Goal: Information Seeking & Learning: Learn about a topic

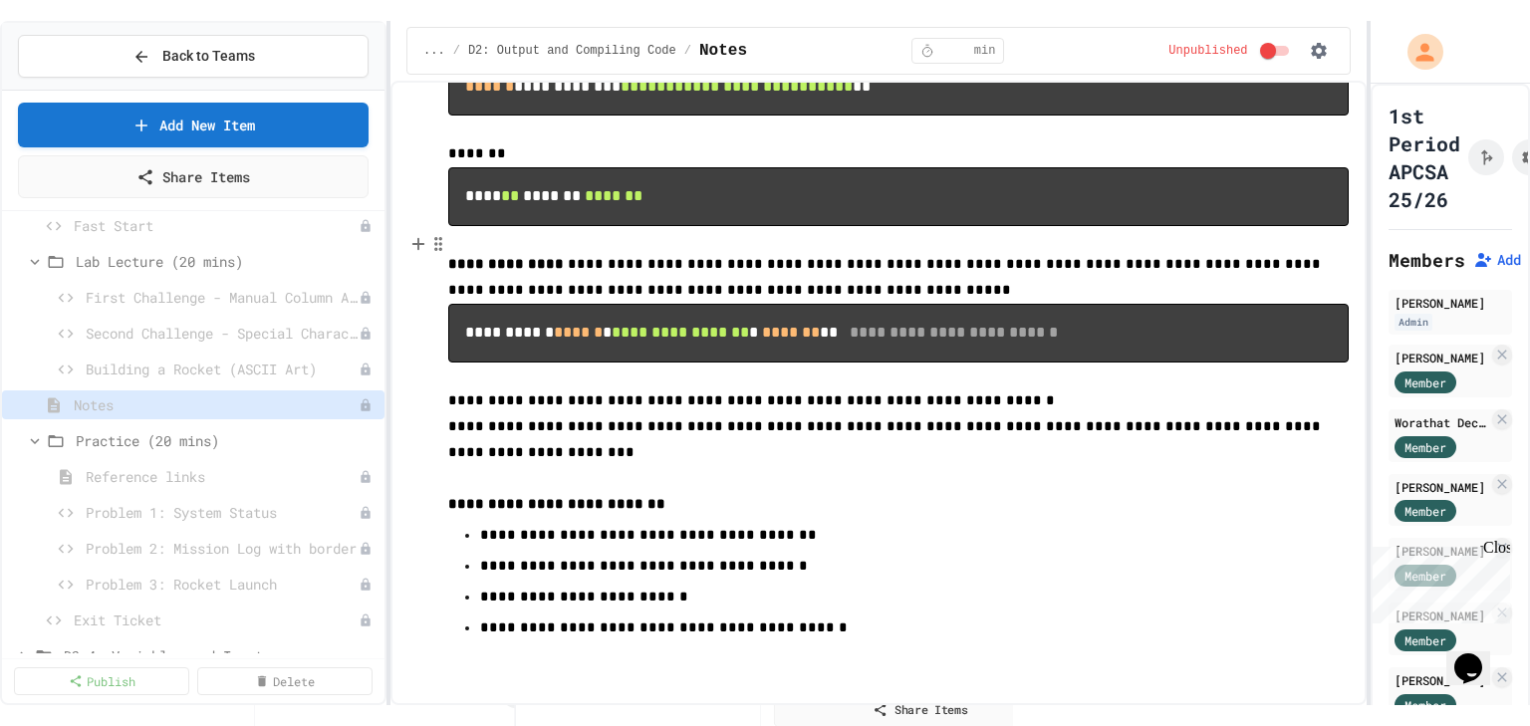
scroll to position [1801, 0]
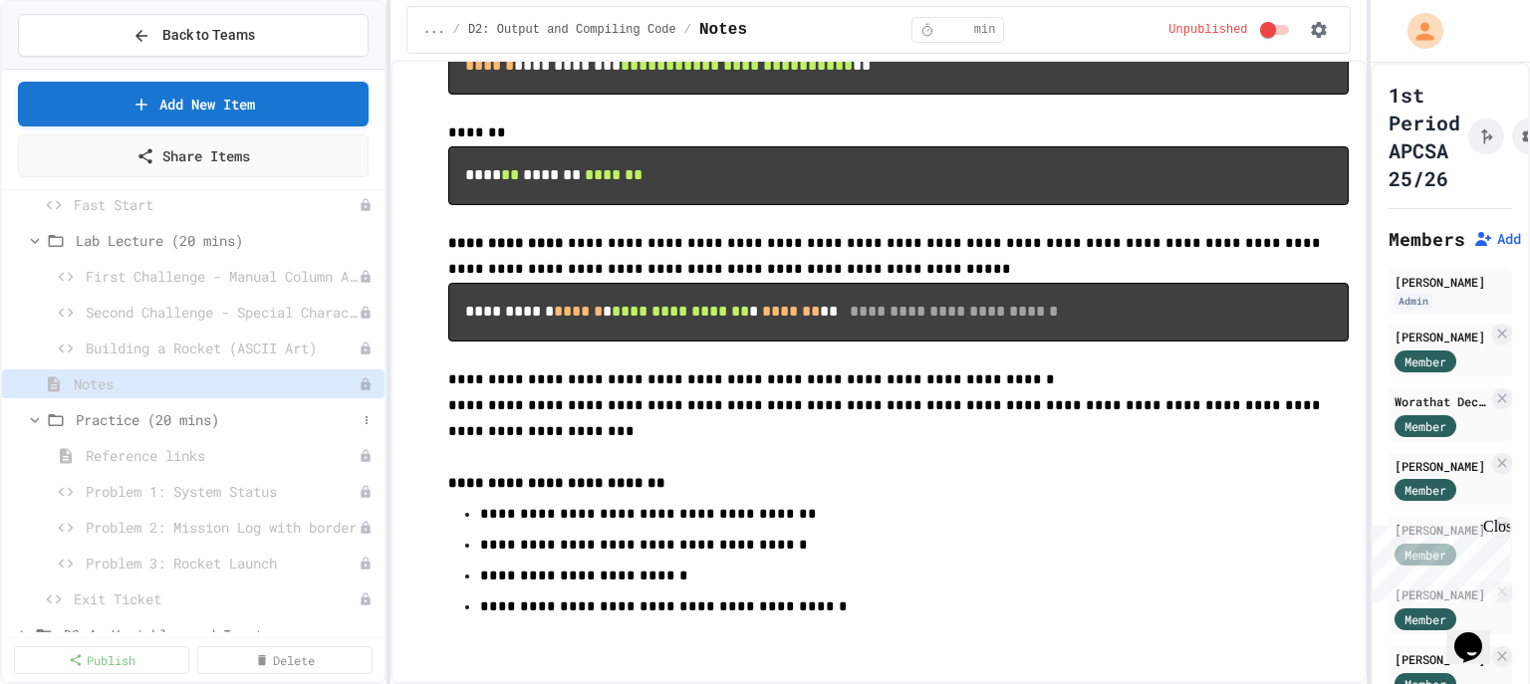
click at [186, 422] on span "Practice (20 mins)" at bounding box center [216, 419] width 281 height 21
click at [186, 422] on span "Practice (20 mins)" at bounding box center [226, 419] width 301 height 21
click at [170, 465] on div "Reference links" at bounding box center [193, 455] width 383 height 29
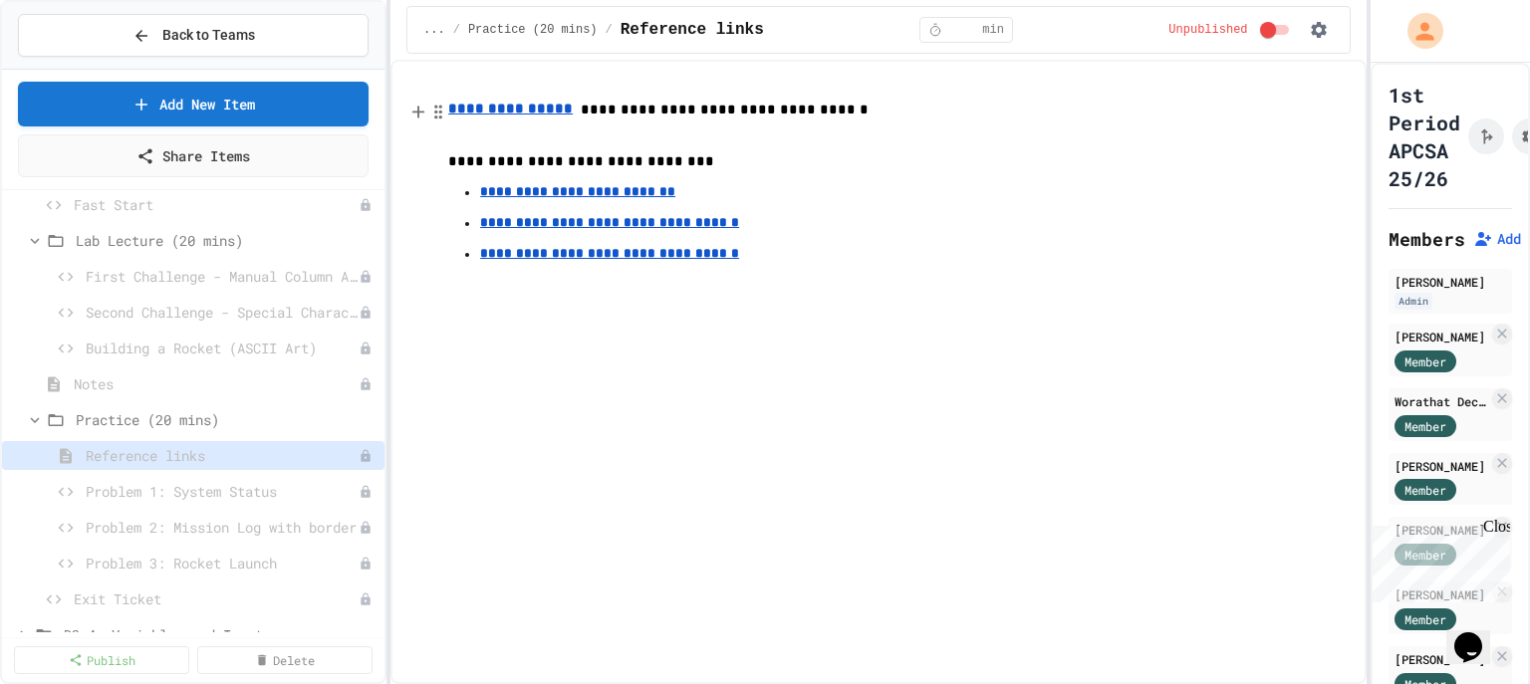
click at [536, 112] on u "**********" at bounding box center [510, 109] width 125 height 14
click at [211, 494] on span "Problem 1: System Status" at bounding box center [212, 491] width 253 height 21
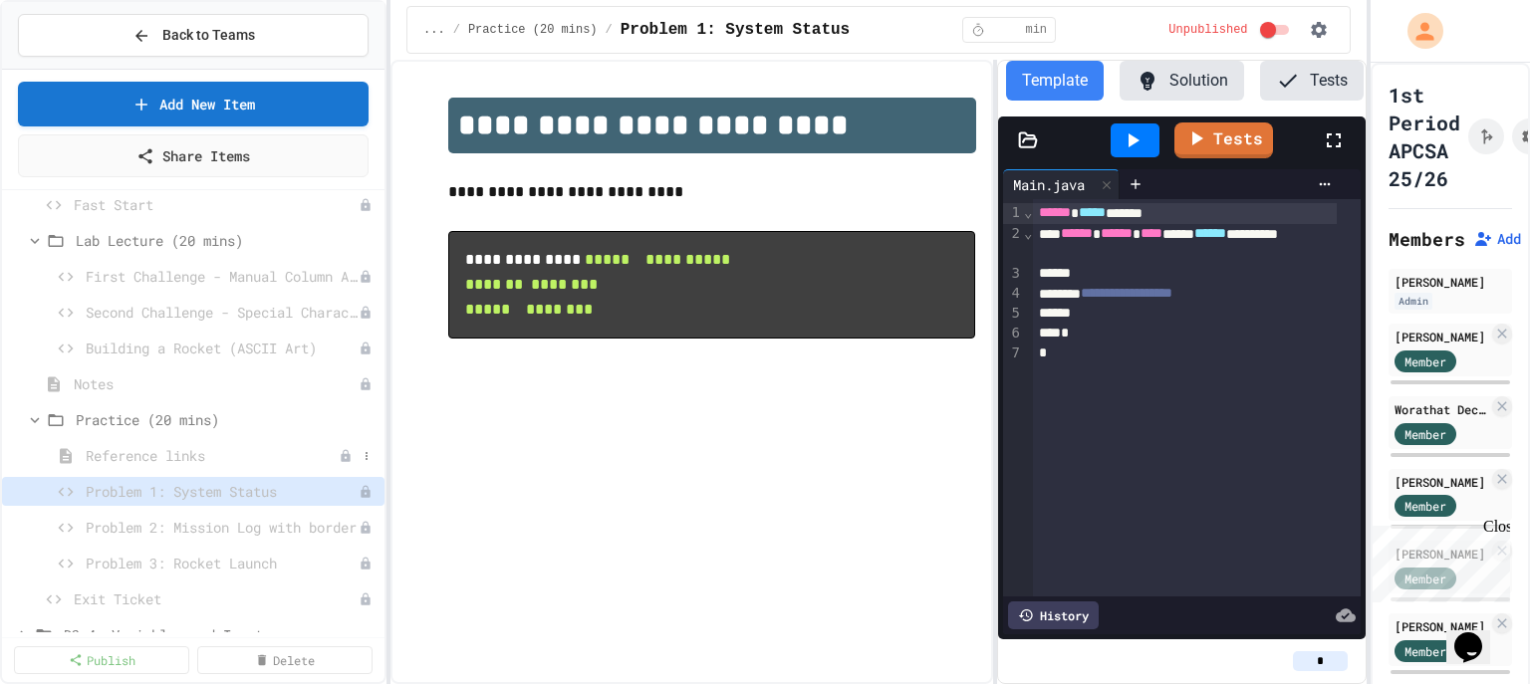
click at [173, 451] on span "Reference links" at bounding box center [212, 455] width 253 height 21
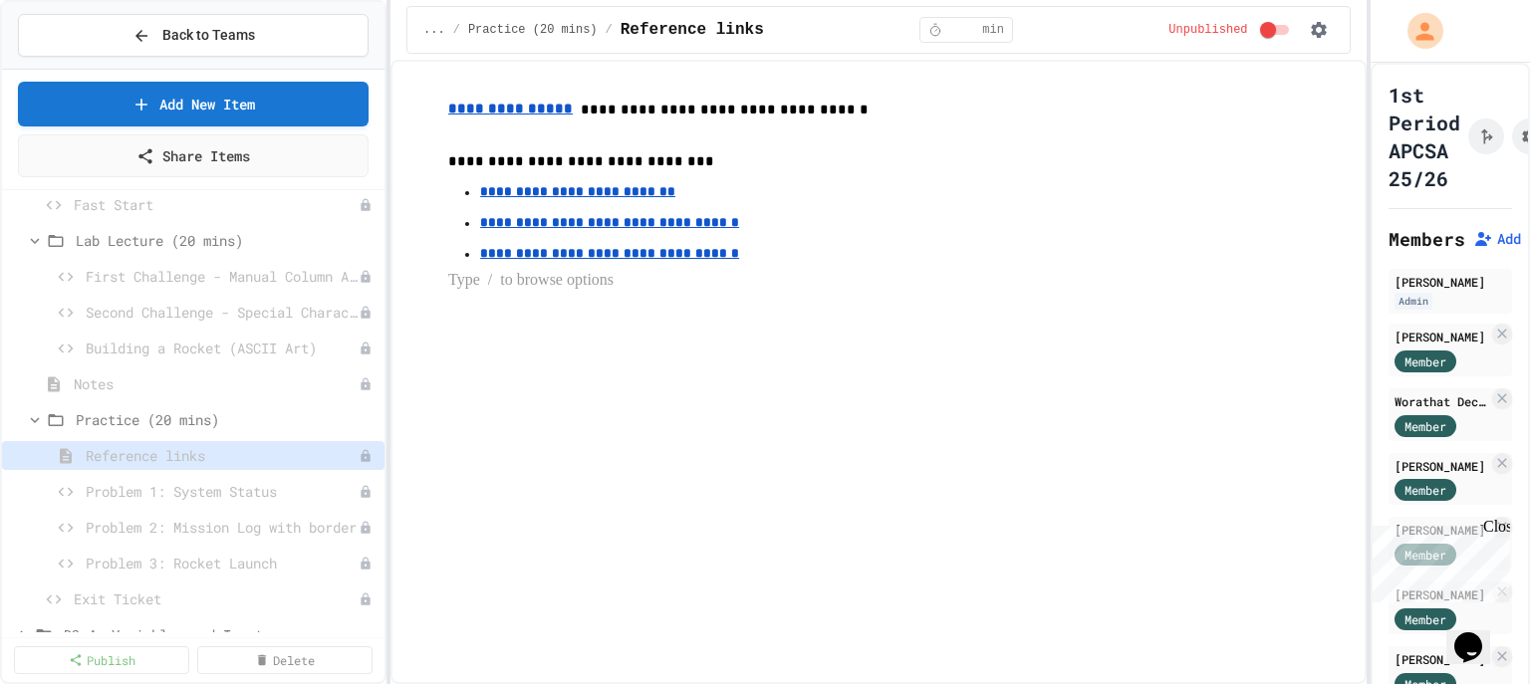
click at [494, 116] on u "**********" at bounding box center [510, 109] width 125 height 14
click at [538, 68] on link "[URL][DOMAIN_NAME]" at bounding box center [518, 69] width 140 height 20
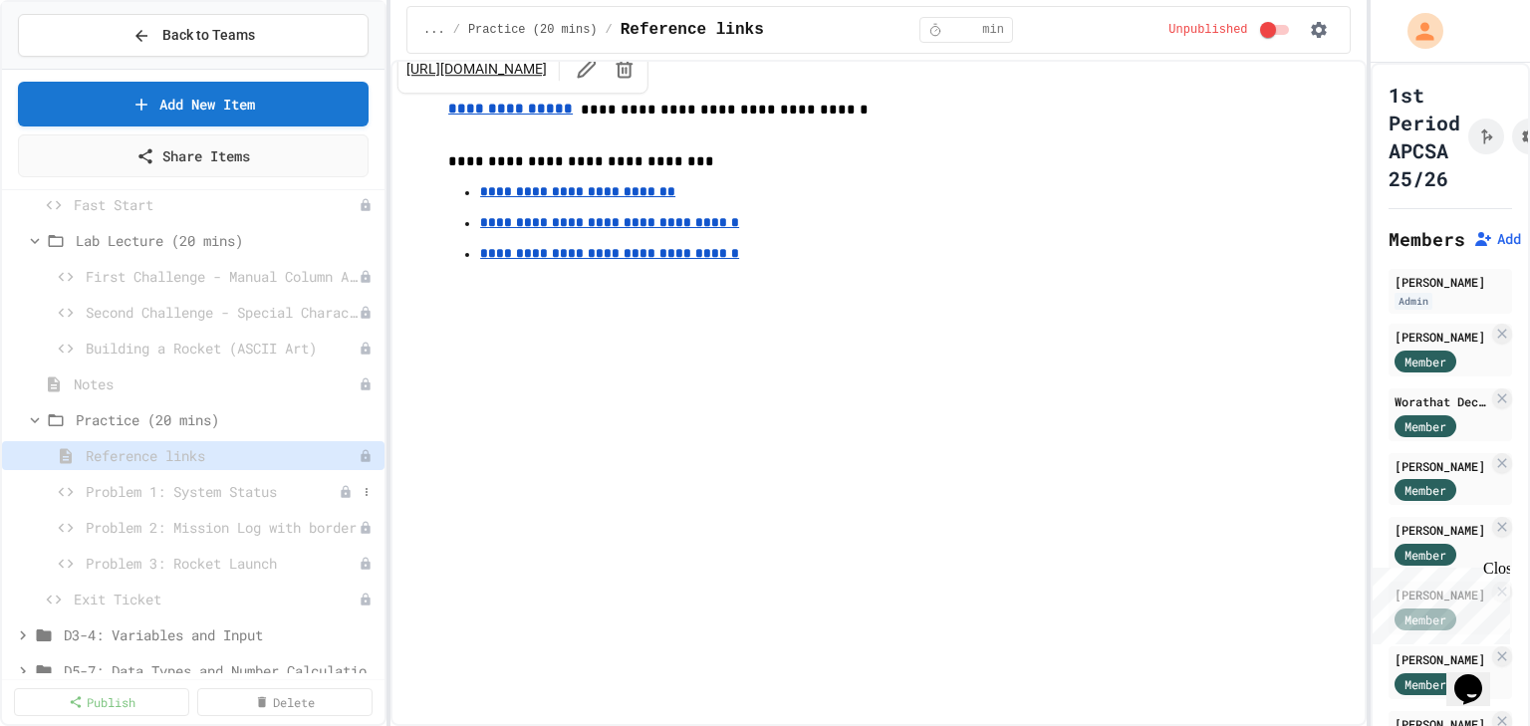
click at [233, 492] on span "Problem 1: System Status" at bounding box center [212, 491] width 253 height 21
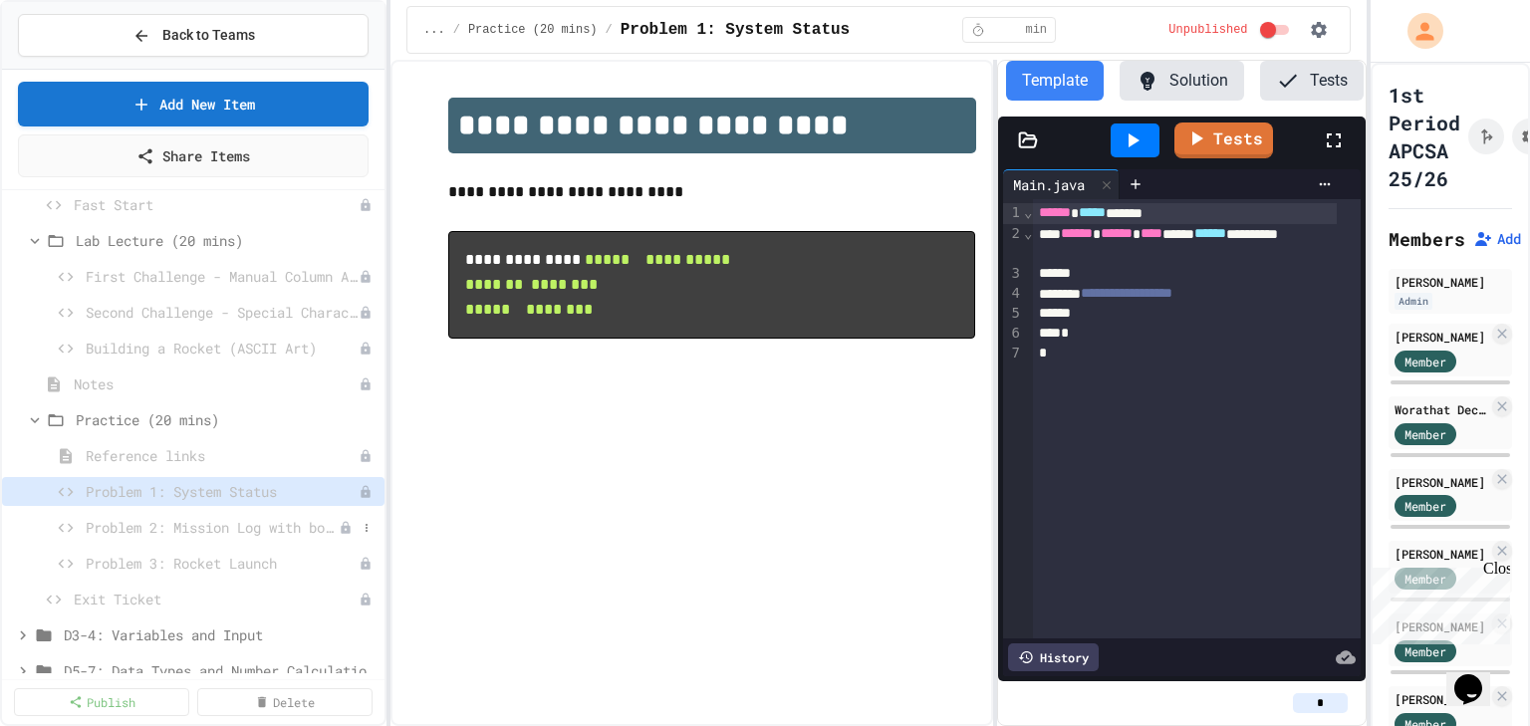
click at [206, 526] on span "Problem 2: Mission Log with border" at bounding box center [212, 527] width 253 height 21
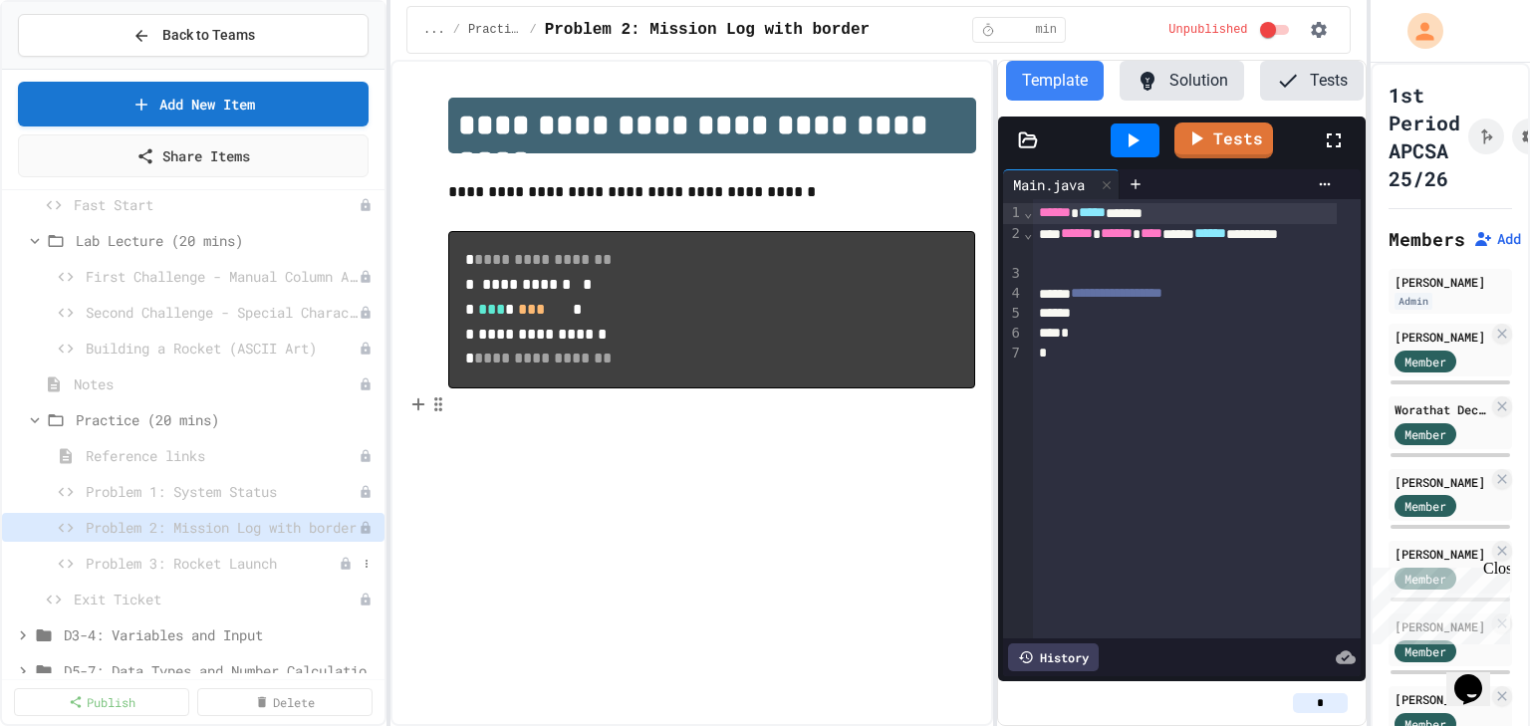
click at [271, 562] on span "Problem 3: Rocket Launch" at bounding box center [212, 563] width 253 height 21
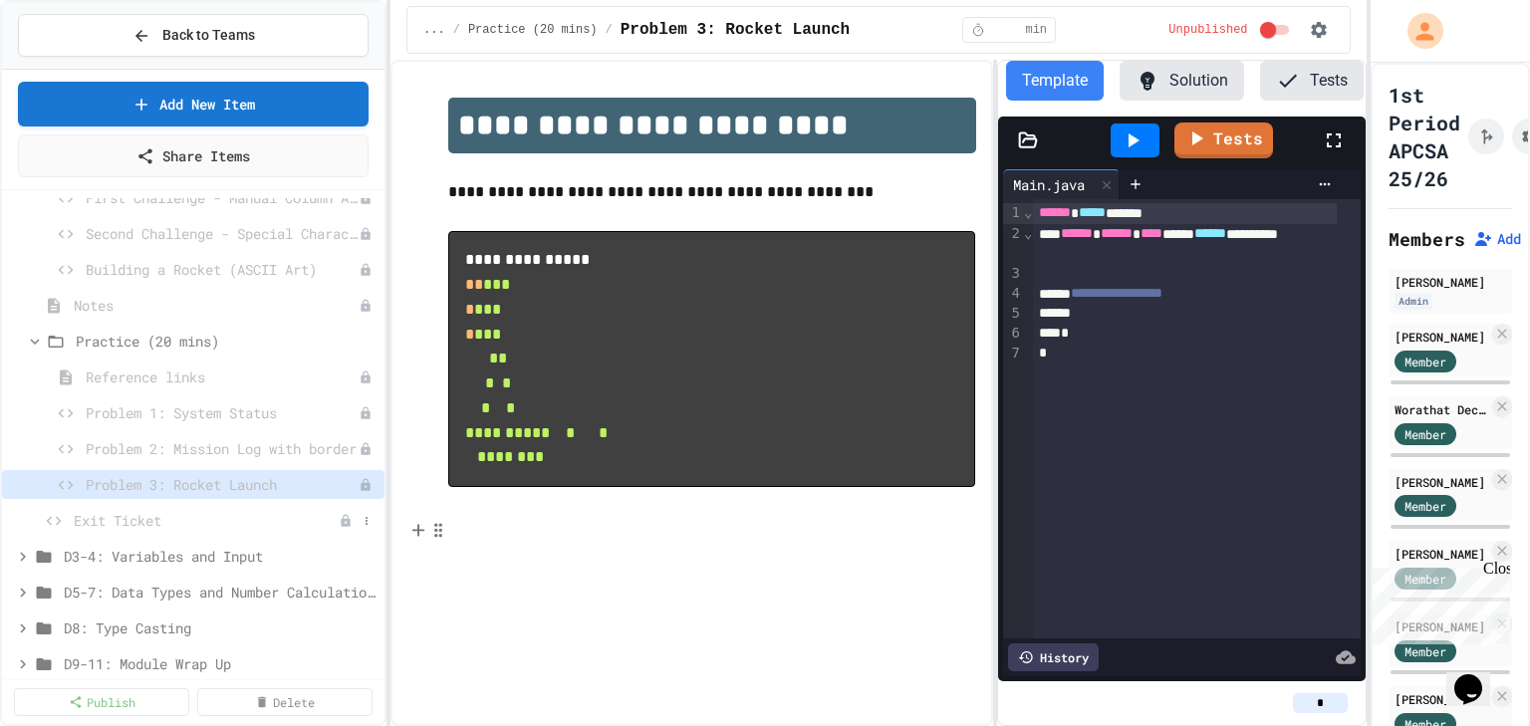
scroll to position [239, 0]
click at [224, 518] on span "Exit Ticket" at bounding box center [206, 519] width 265 height 21
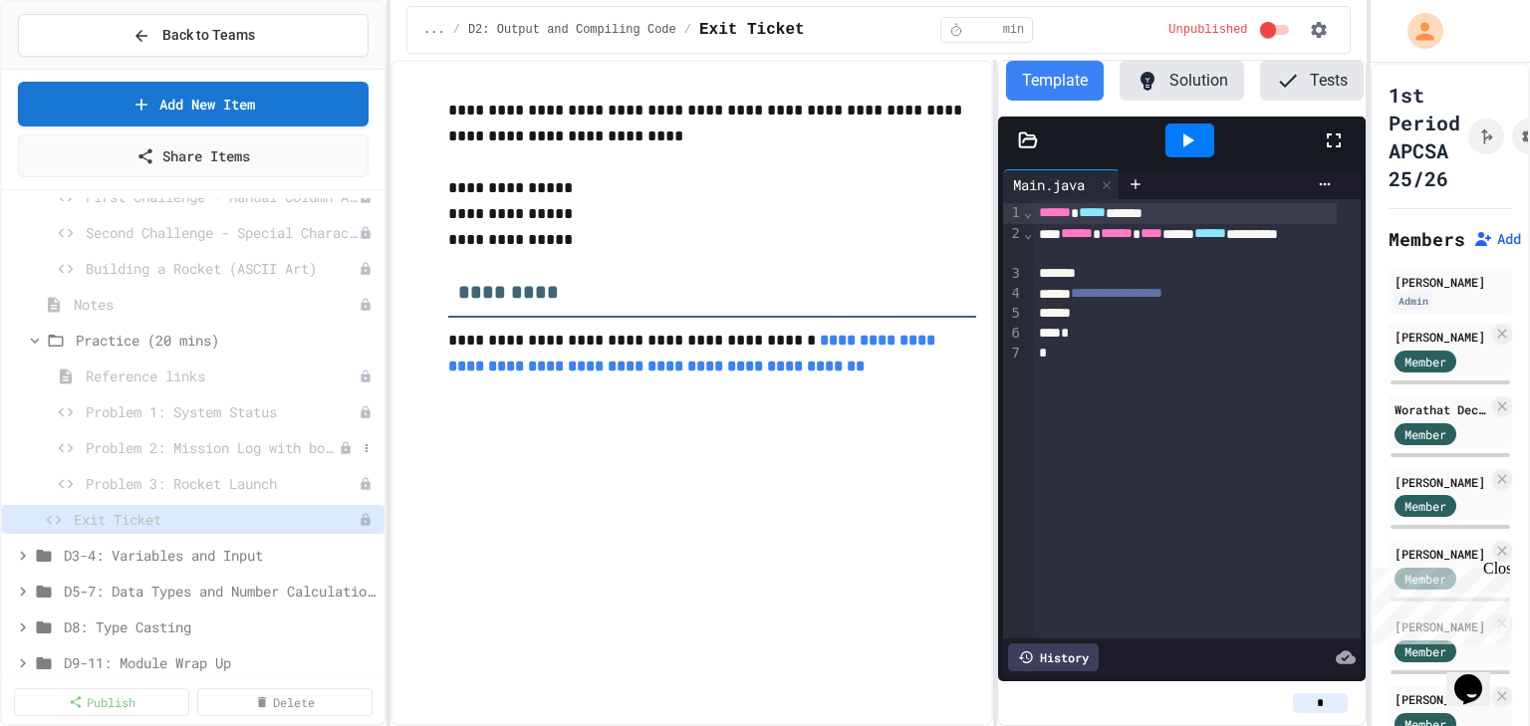
click at [223, 454] on span "Problem 2: Mission Log with border" at bounding box center [212, 447] width 253 height 21
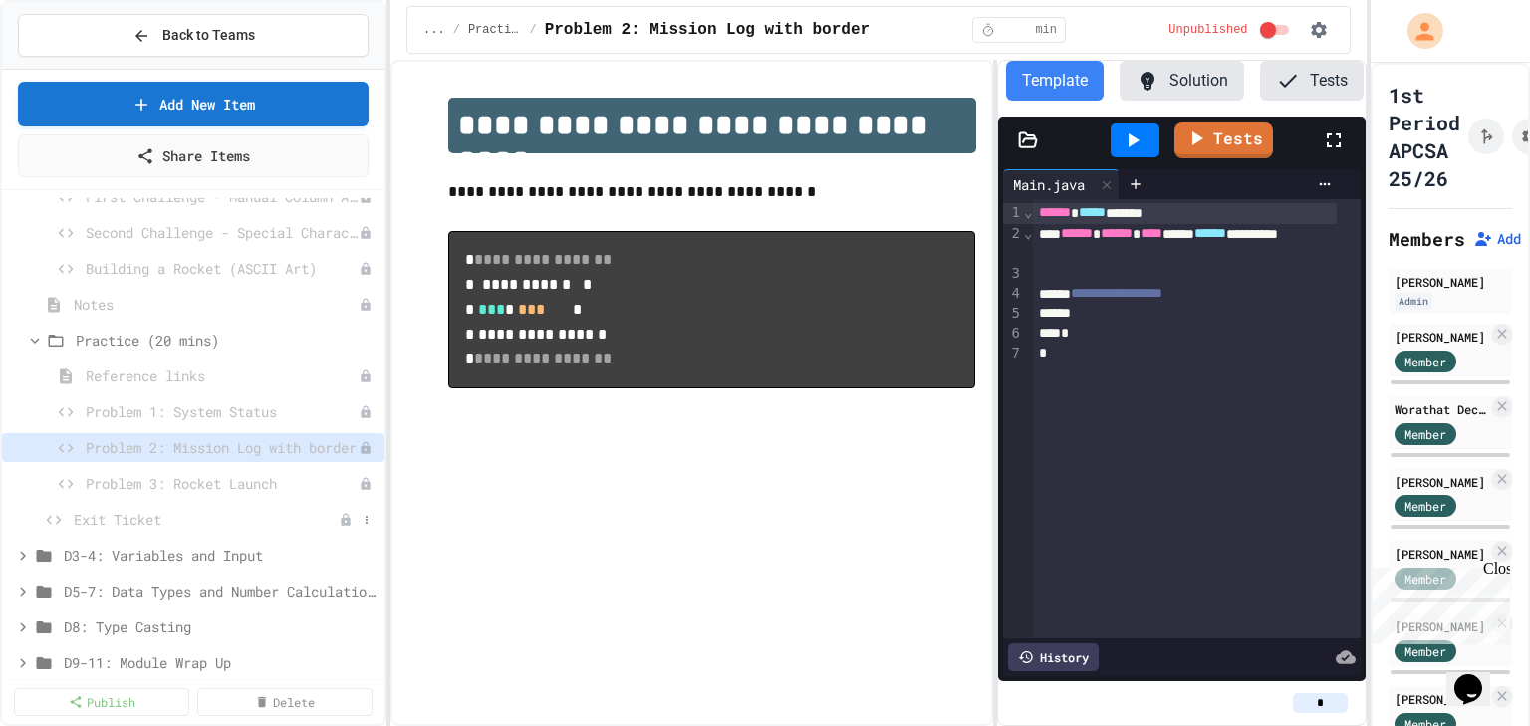
click at [223, 513] on span "Exit Ticket" at bounding box center [206, 519] width 265 height 21
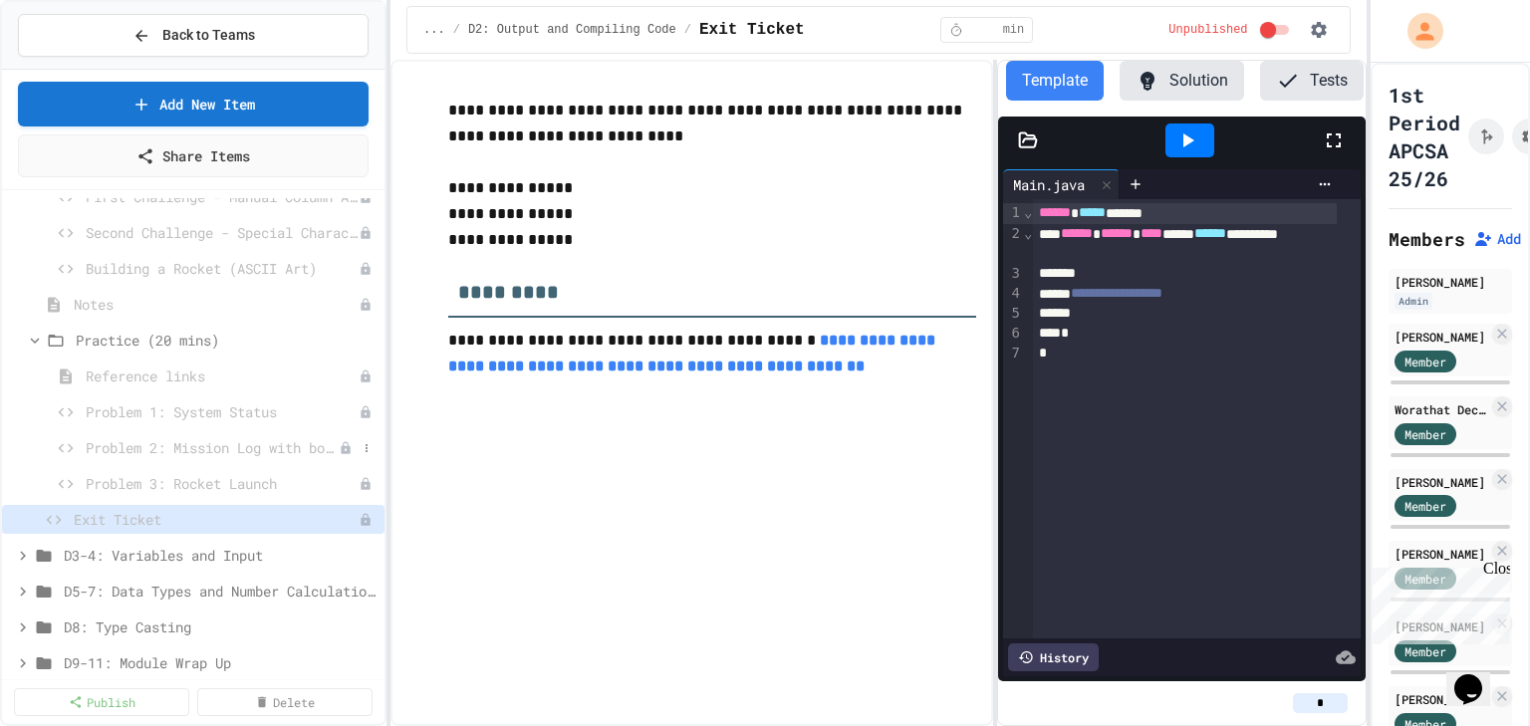
click at [234, 458] on div "Problem 2: Mission Log with border" at bounding box center [193, 447] width 383 height 29
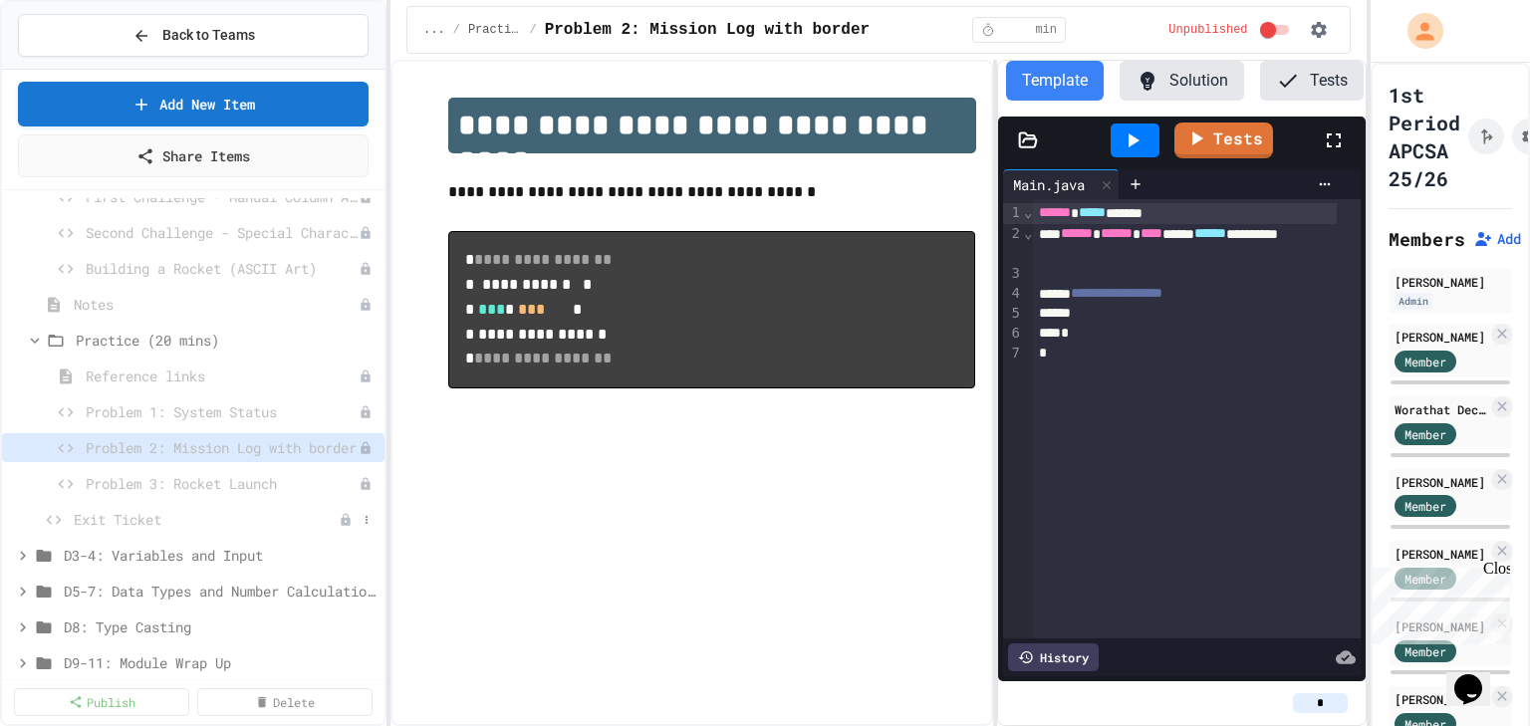
click at [235, 518] on span "Exit Ticket" at bounding box center [206, 519] width 265 height 21
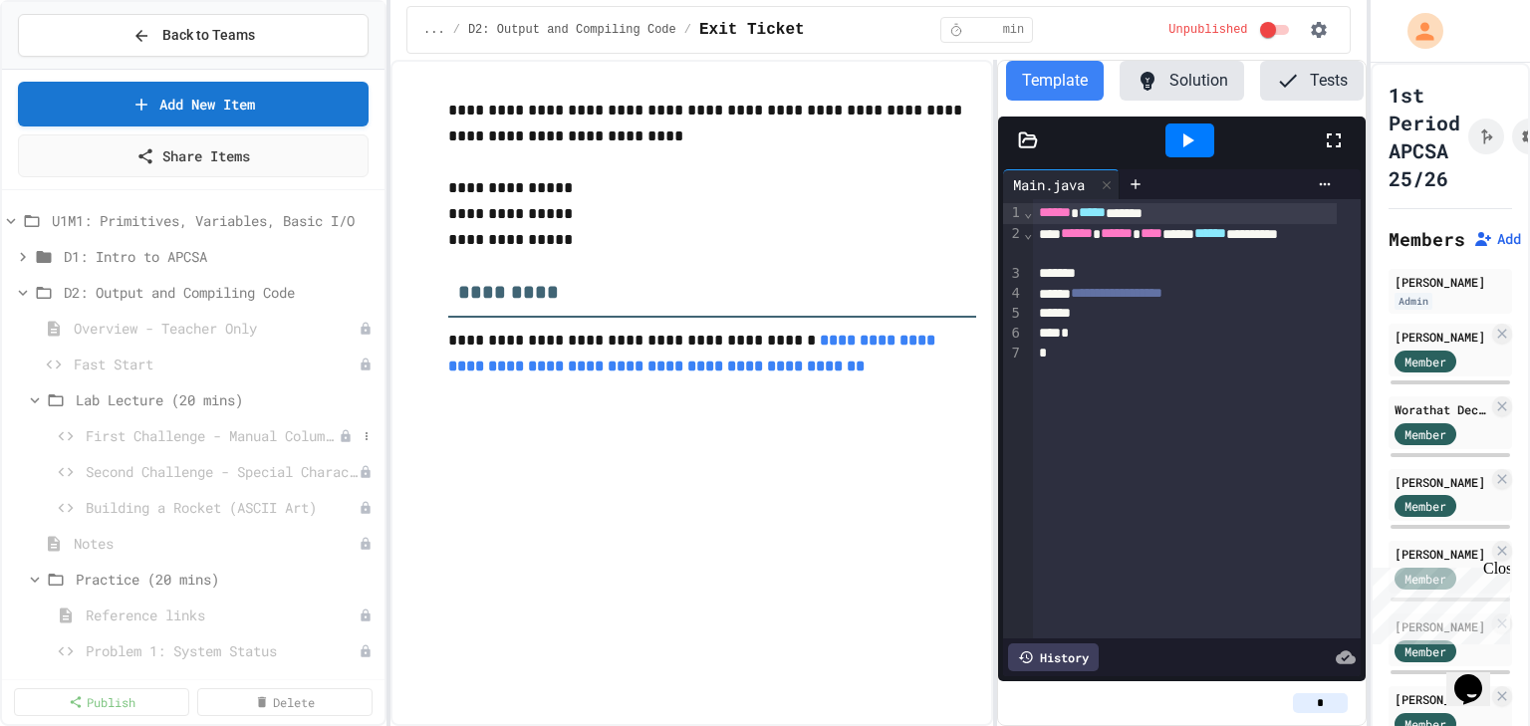
click at [210, 438] on span "First Challenge - Manual Column Alignment" at bounding box center [212, 435] width 253 height 21
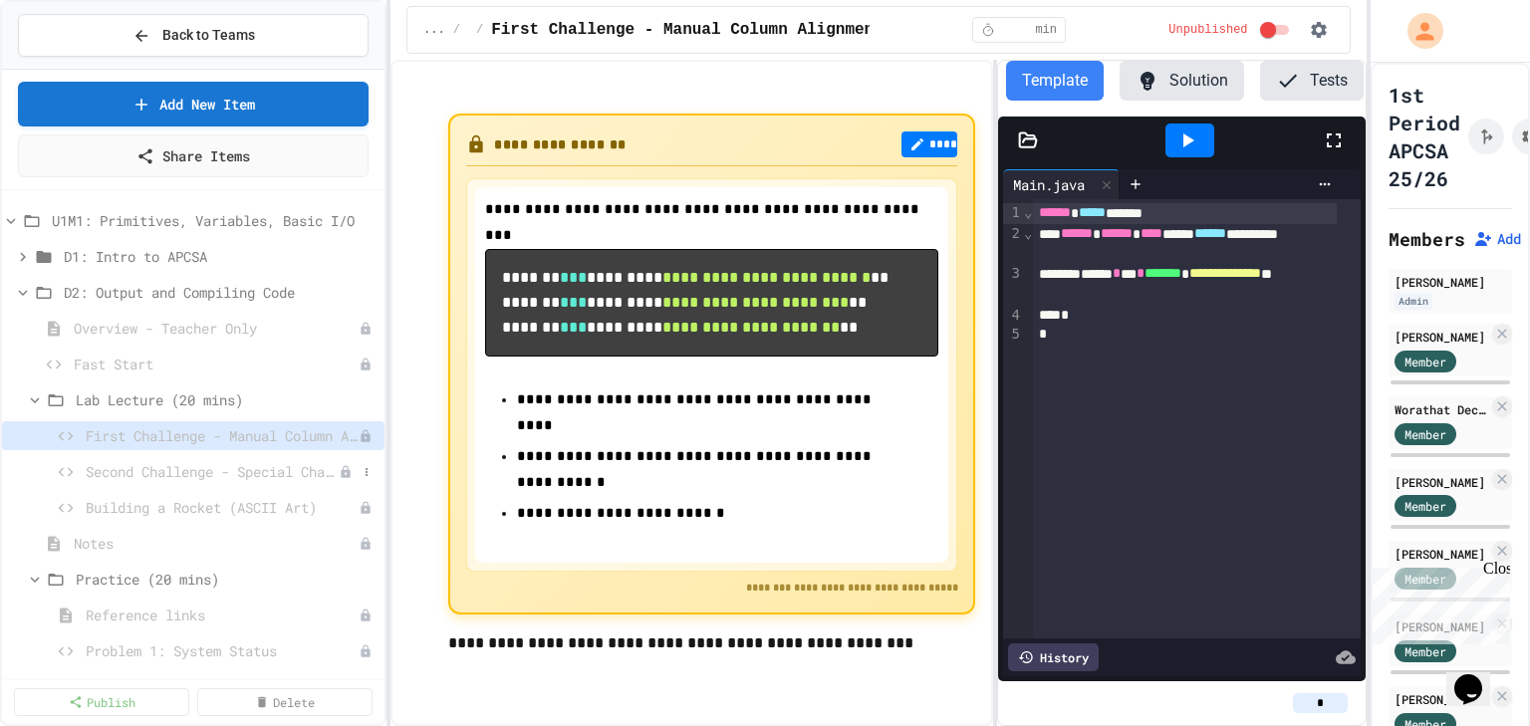
click at [215, 470] on span "Second Challenge - Special Characters" at bounding box center [212, 471] width 253 height 21
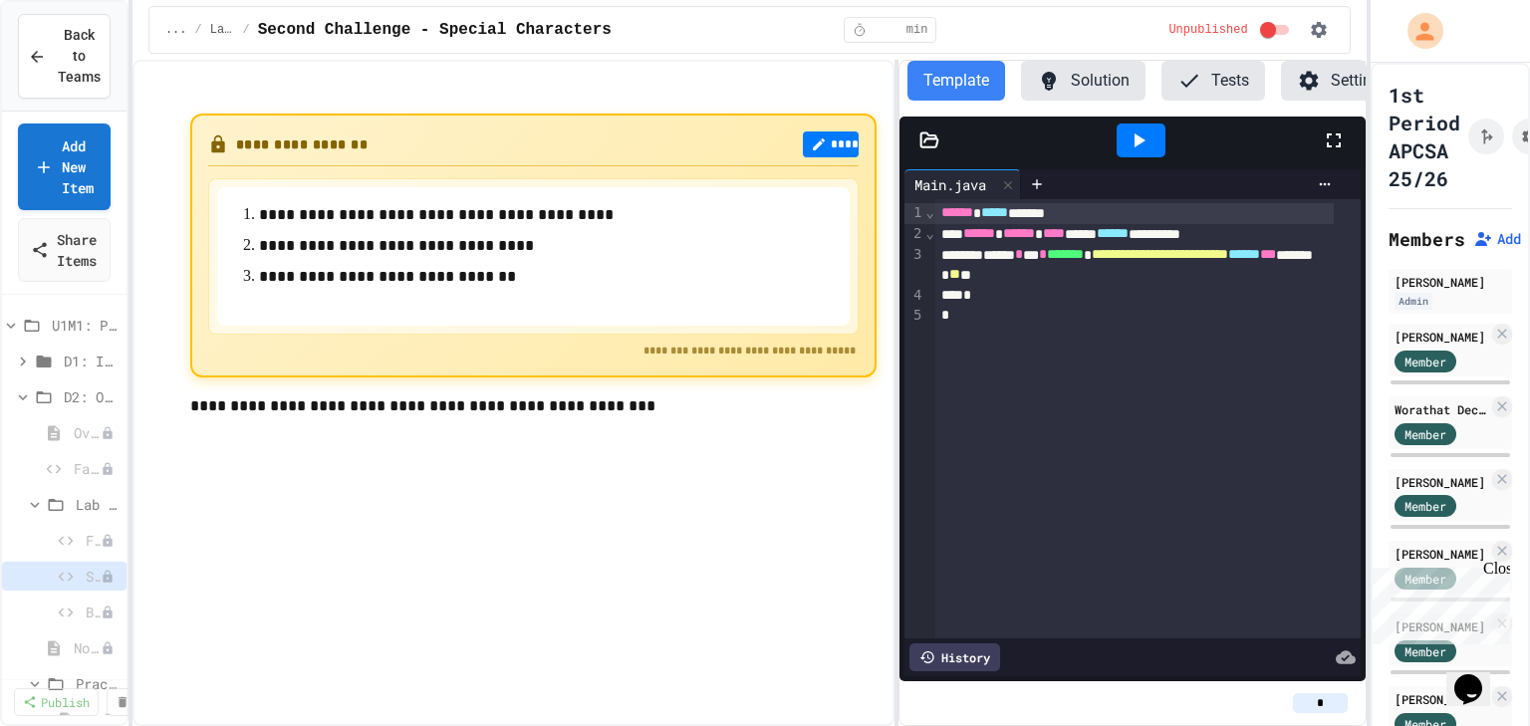
click at [129, 367] on div "**********" at bounding box center [765, 363] width 1530 height 726
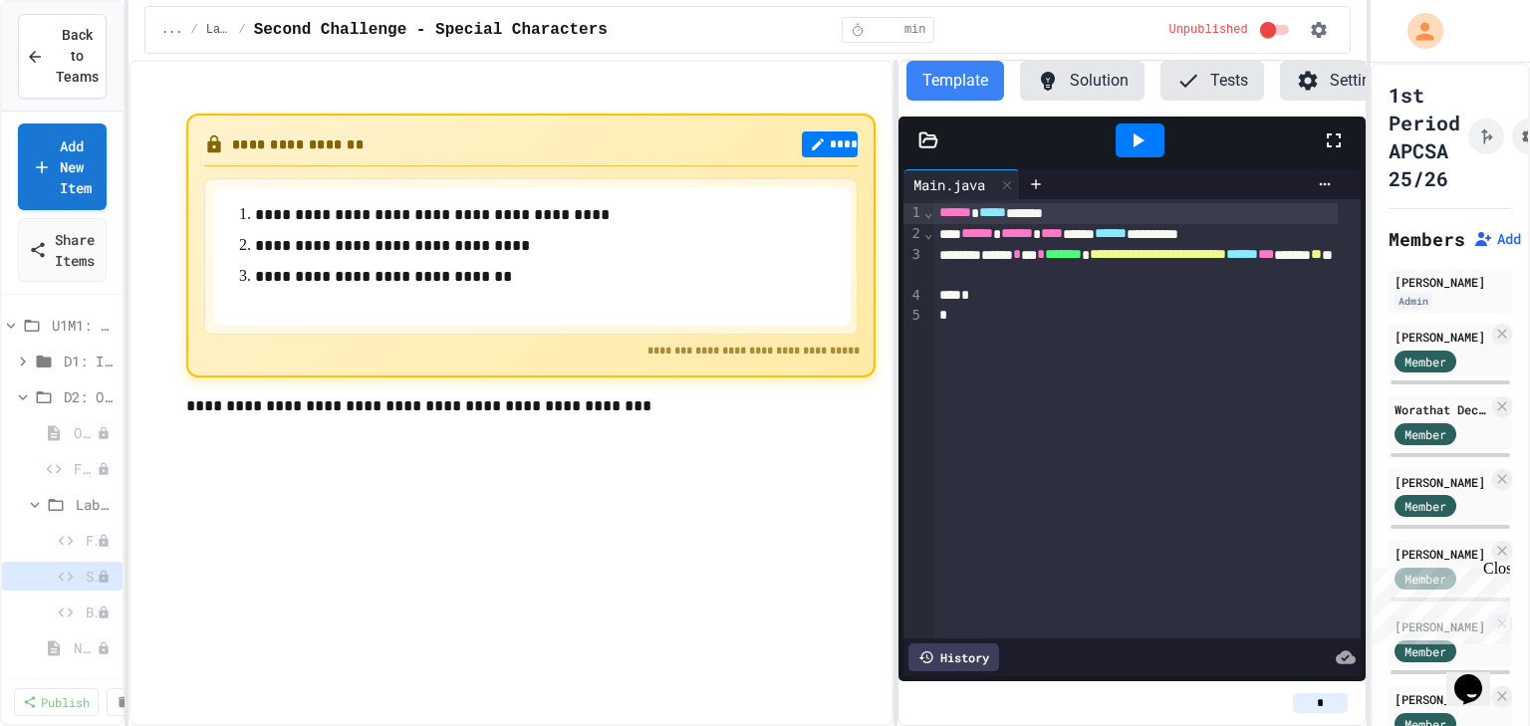
click at [1145, 147] on icon at bounding box center [1138, 141] width 24 height 24
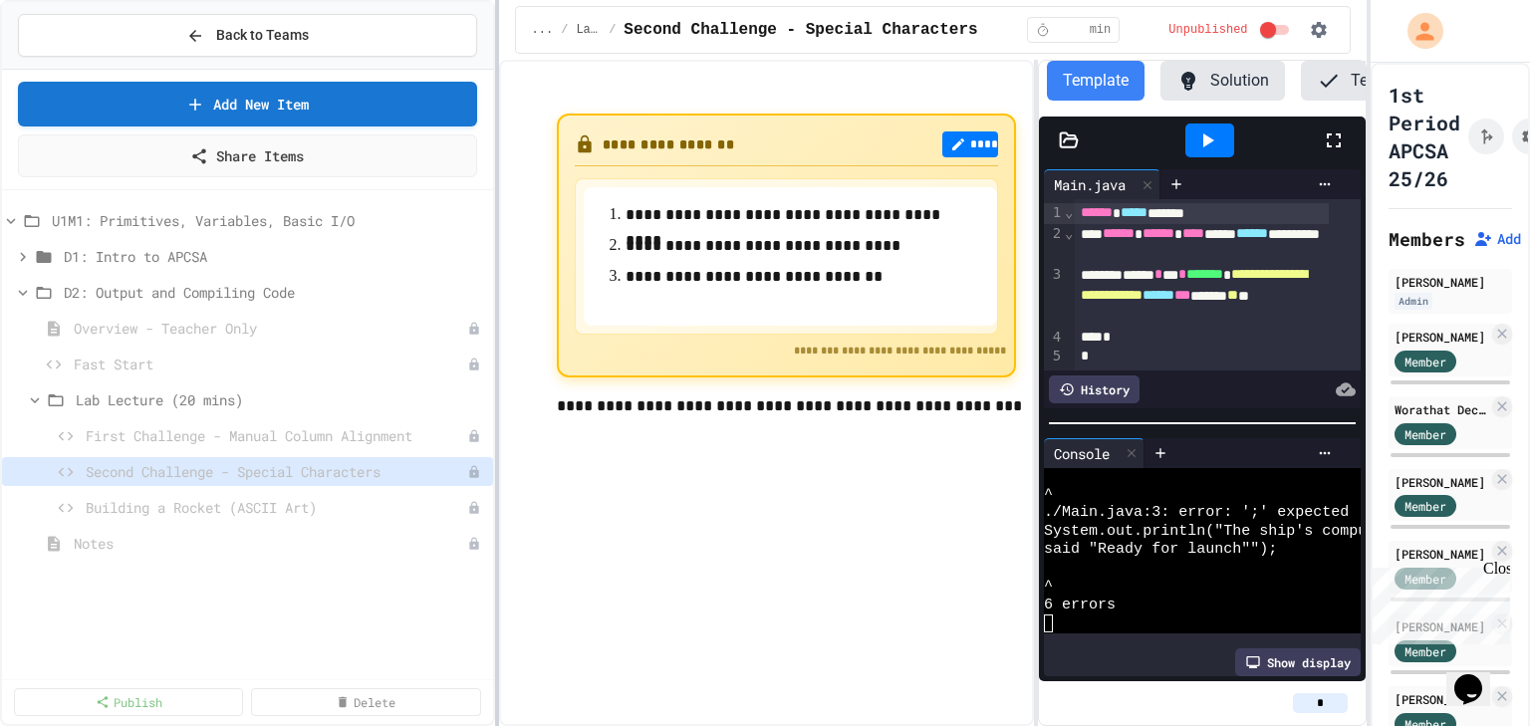
scroll to position [695, 0]
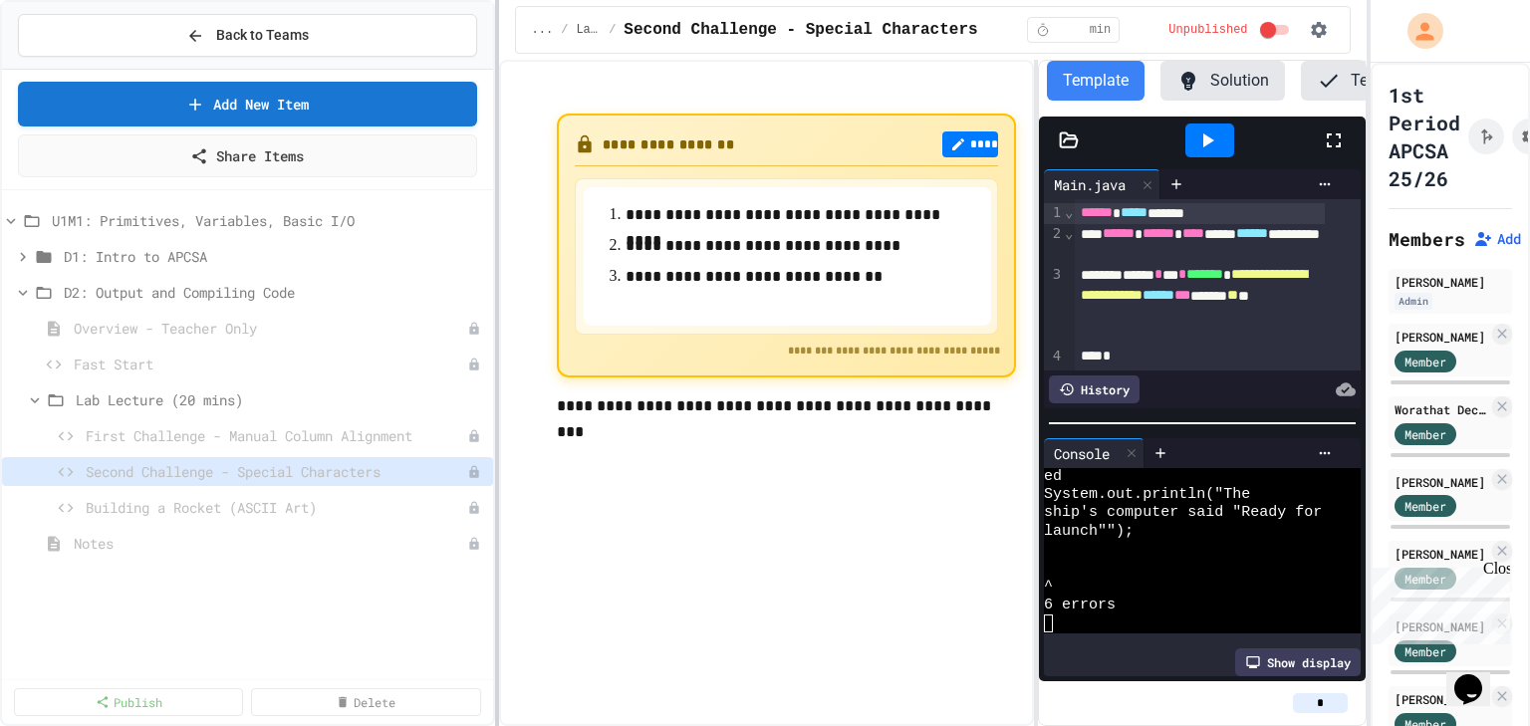
click at [499, 367] on div "**********" at bounding box center [765, 363] width 1530 height 726
click at [403, 430] on span "First Challenge - Manual Column Alignment" at bounding box center [267, 435] width 362 height 21
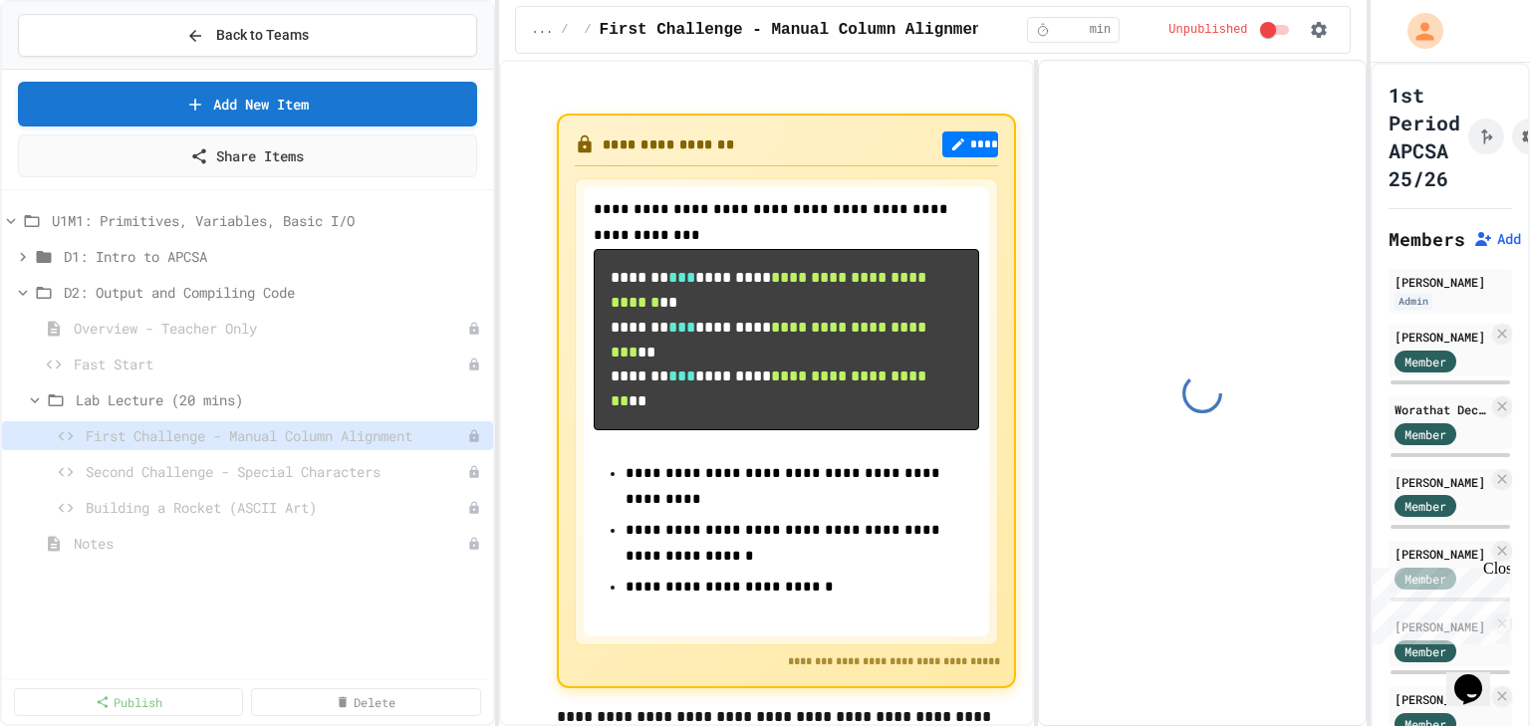
click at [319, 500] on span "Building a Rocket (ASCII Art)" at bounding box center [277, 507] width 382 height 21
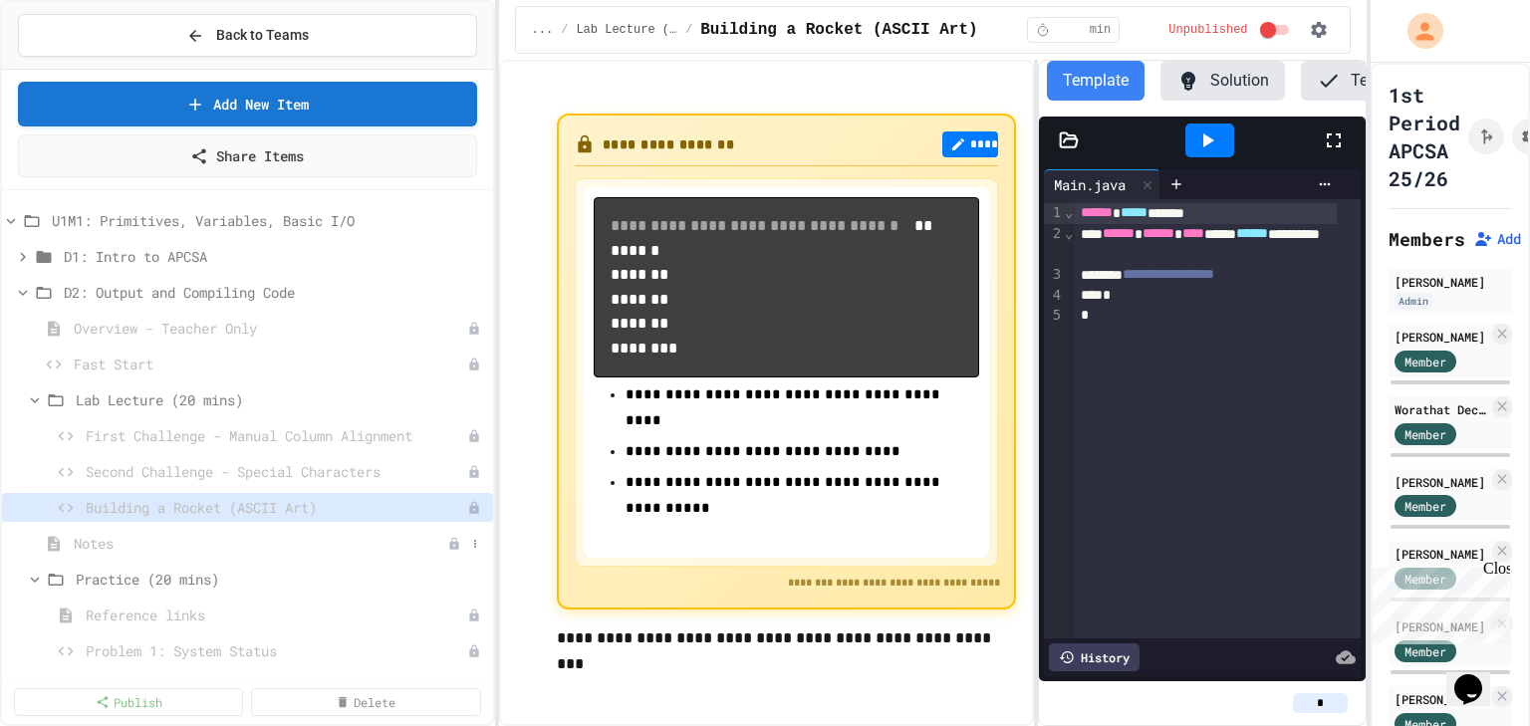
click at [339, 544] on span "Notes" at bounding box center [261, 543] width 374 height 21
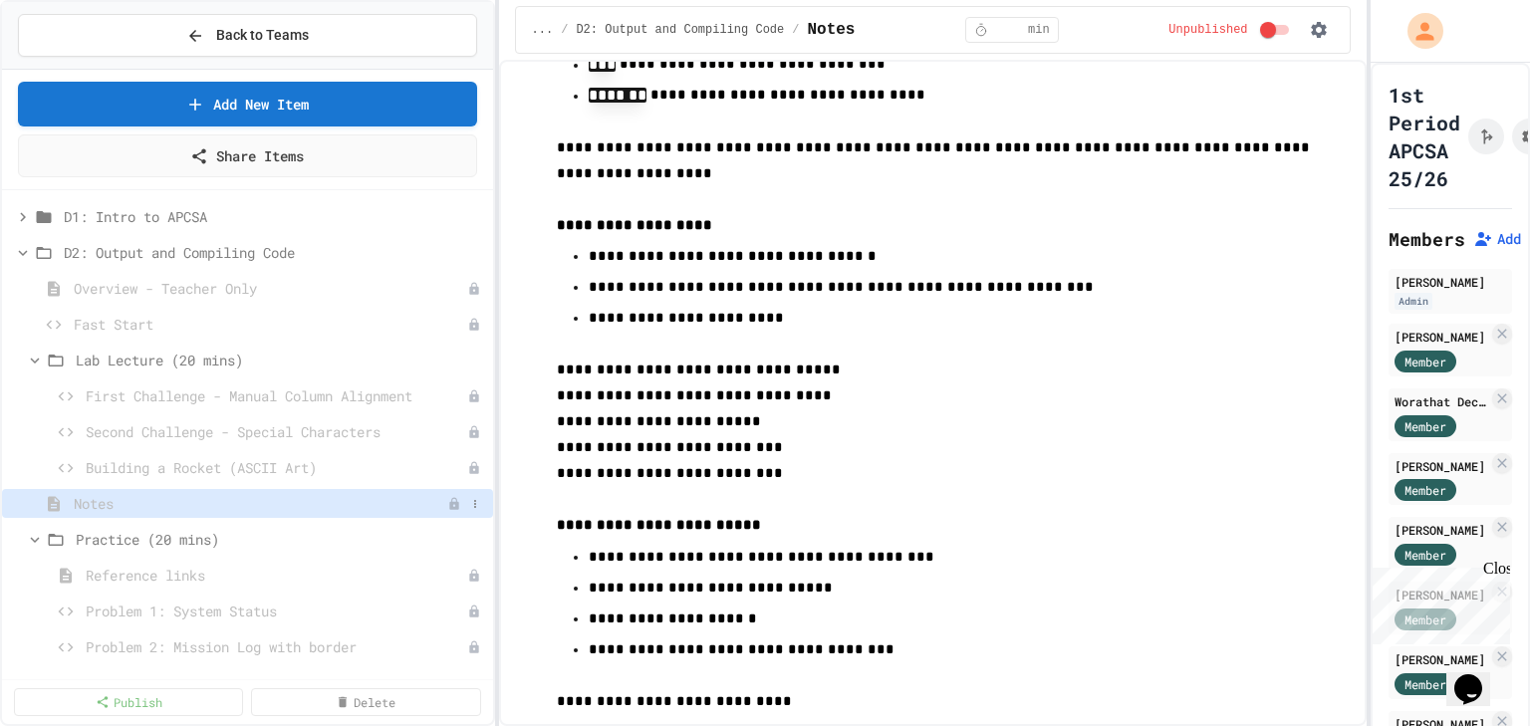
scroll to position [80, 0]
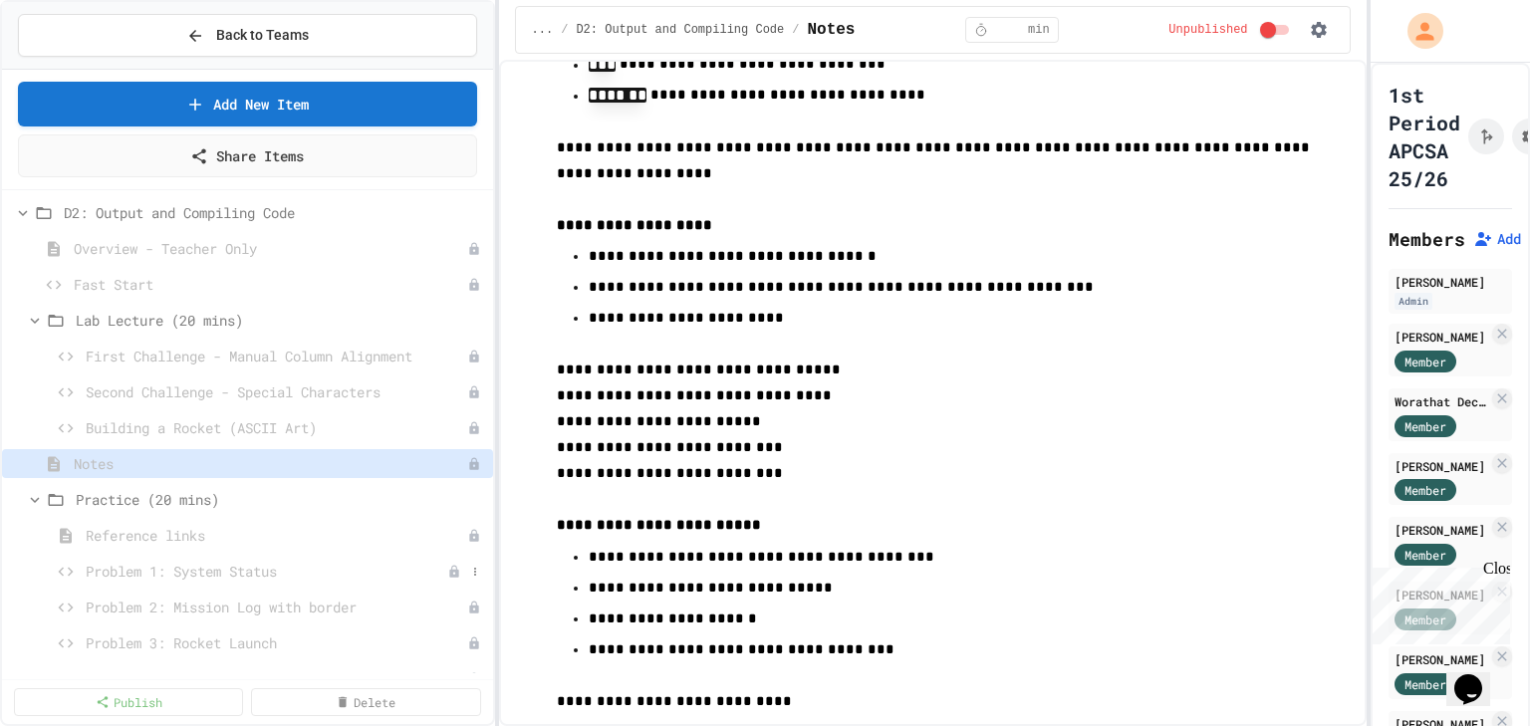
click at [243, 564] on span "Problem 1: System Status" at bounding box center [267, 571] width 362 height 21
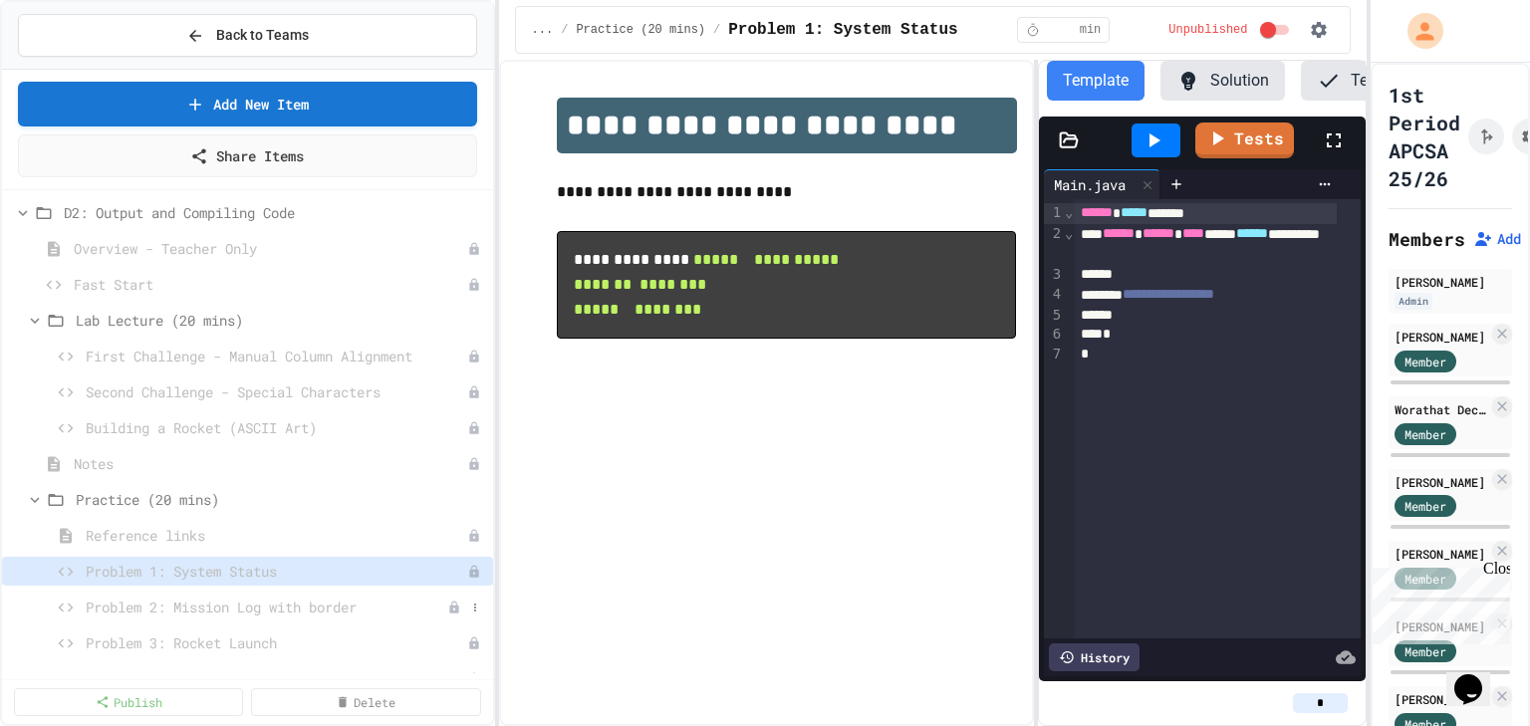
click at [244, 599] on span "Problem 2: Mission Log with border" at bounding box center [267, 607] width 362 height 21
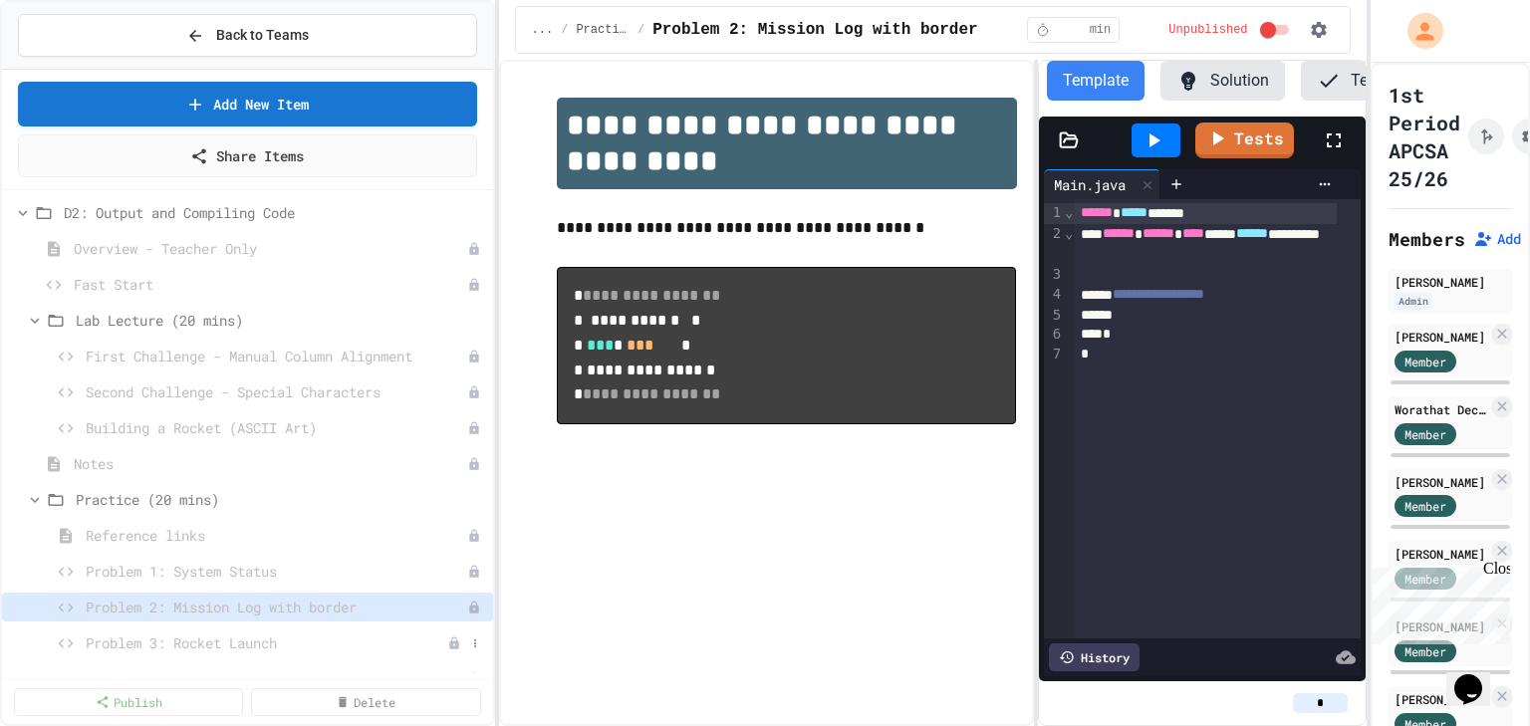
click at [245, 634] on span "Problem 3: Rocket Launch" at bounding box center [267, 643] width 362 height 21
